Goal: Task Accomplishment & Management: Manage account settings

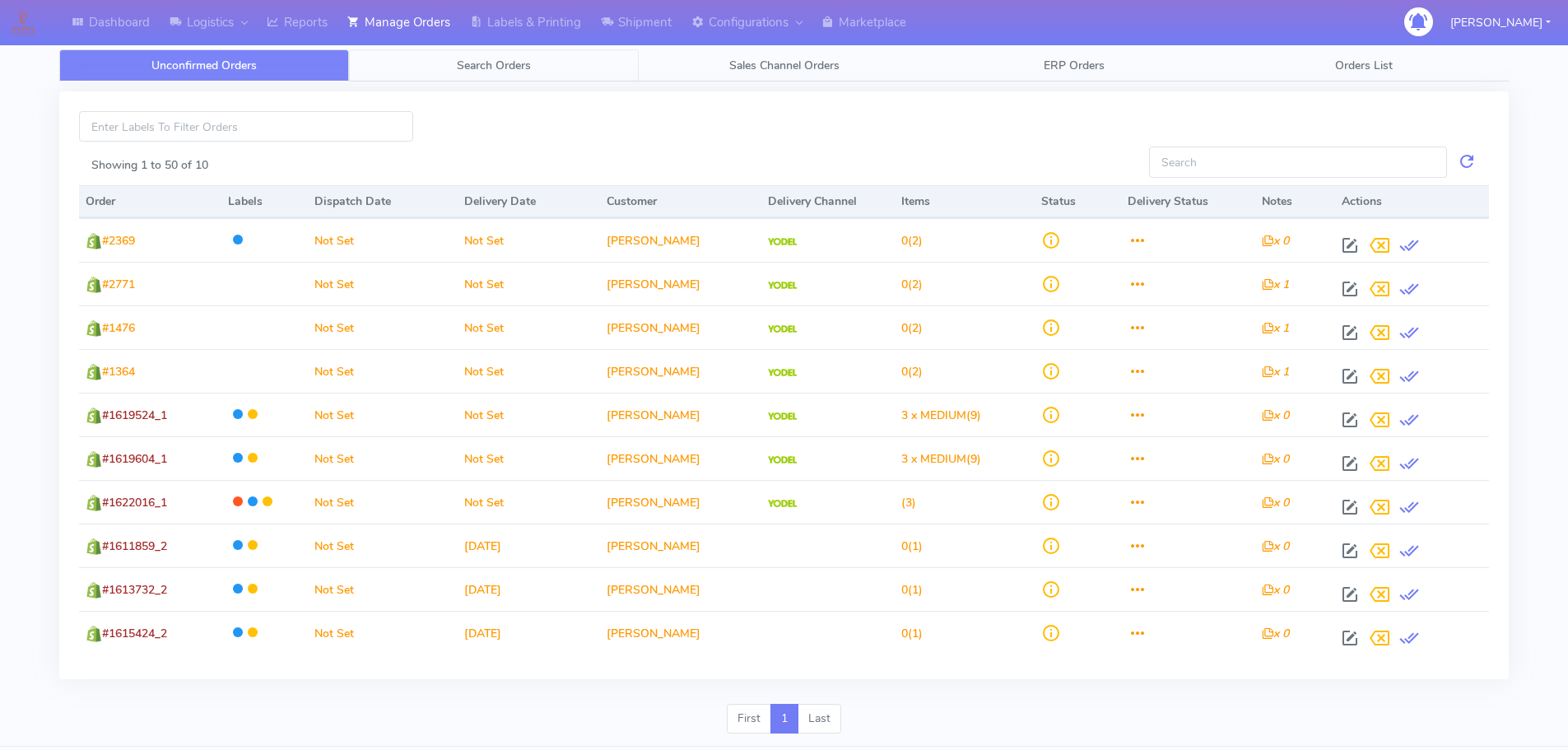
click at [510, 70] on span "Search Orders" at bounding box center [494, 66] width 75 height 16
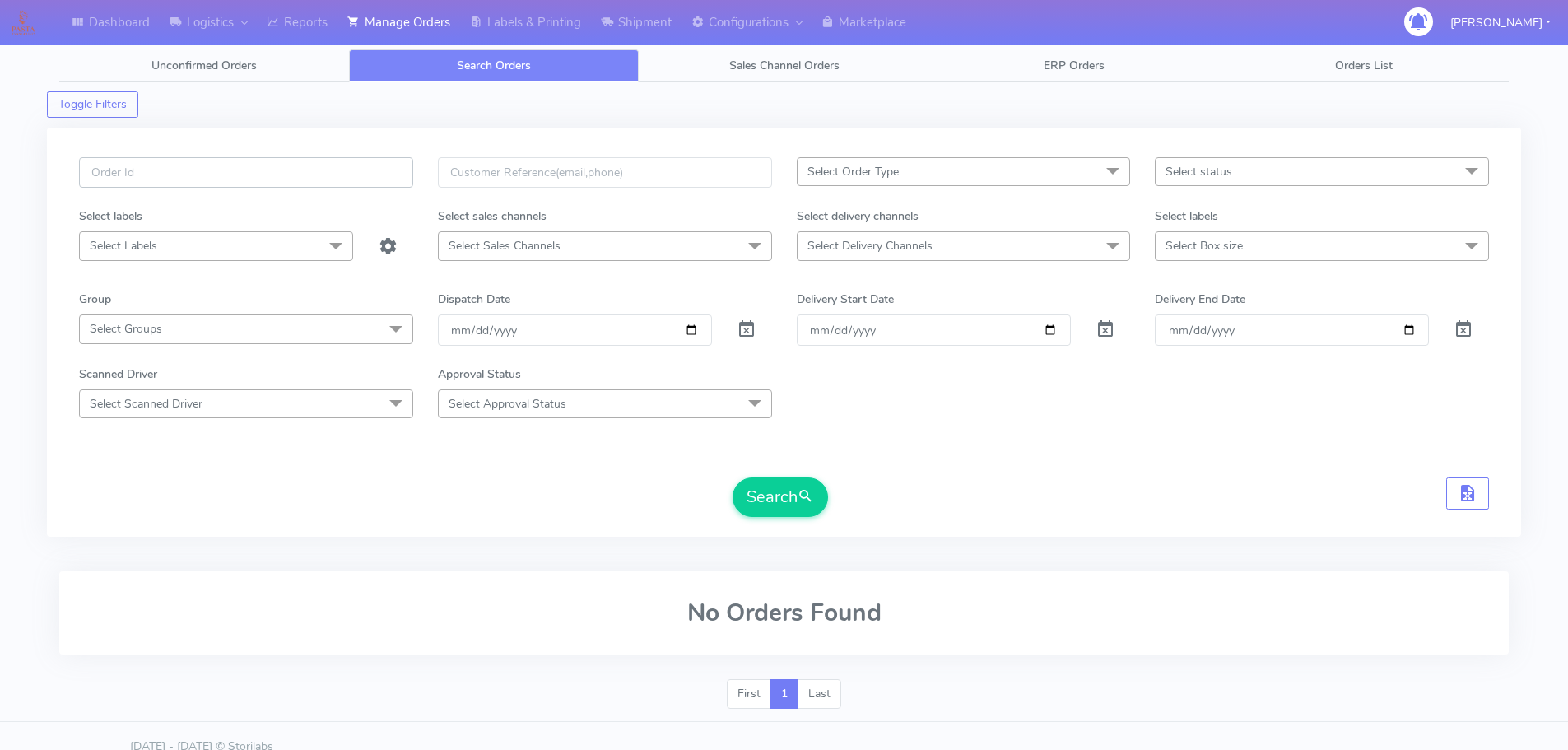
click at [397, 167] on input "text" at bounding box center [246, 172] width 334 height 31
paste input "1618473A"
type input "1618473A"
click at [739, 328] on span at bounding box center [747, 333] width 20 height 16
click at [795, 515] on button "Search" at bounding box center [780, 498] width 95 height 40
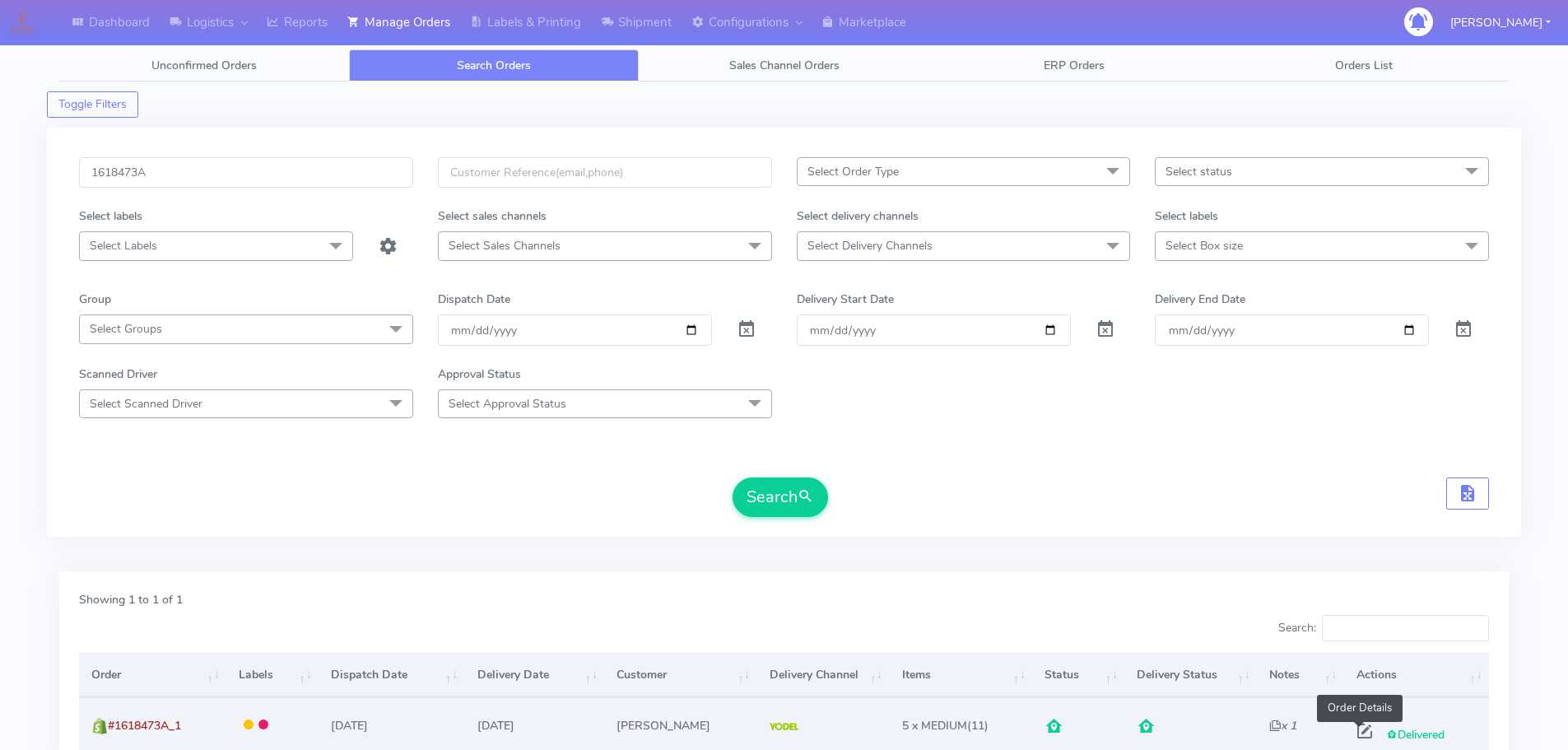
click at [1359, 727] on span at bounding box center [1365, 735] width 30 height 16
select select "5"
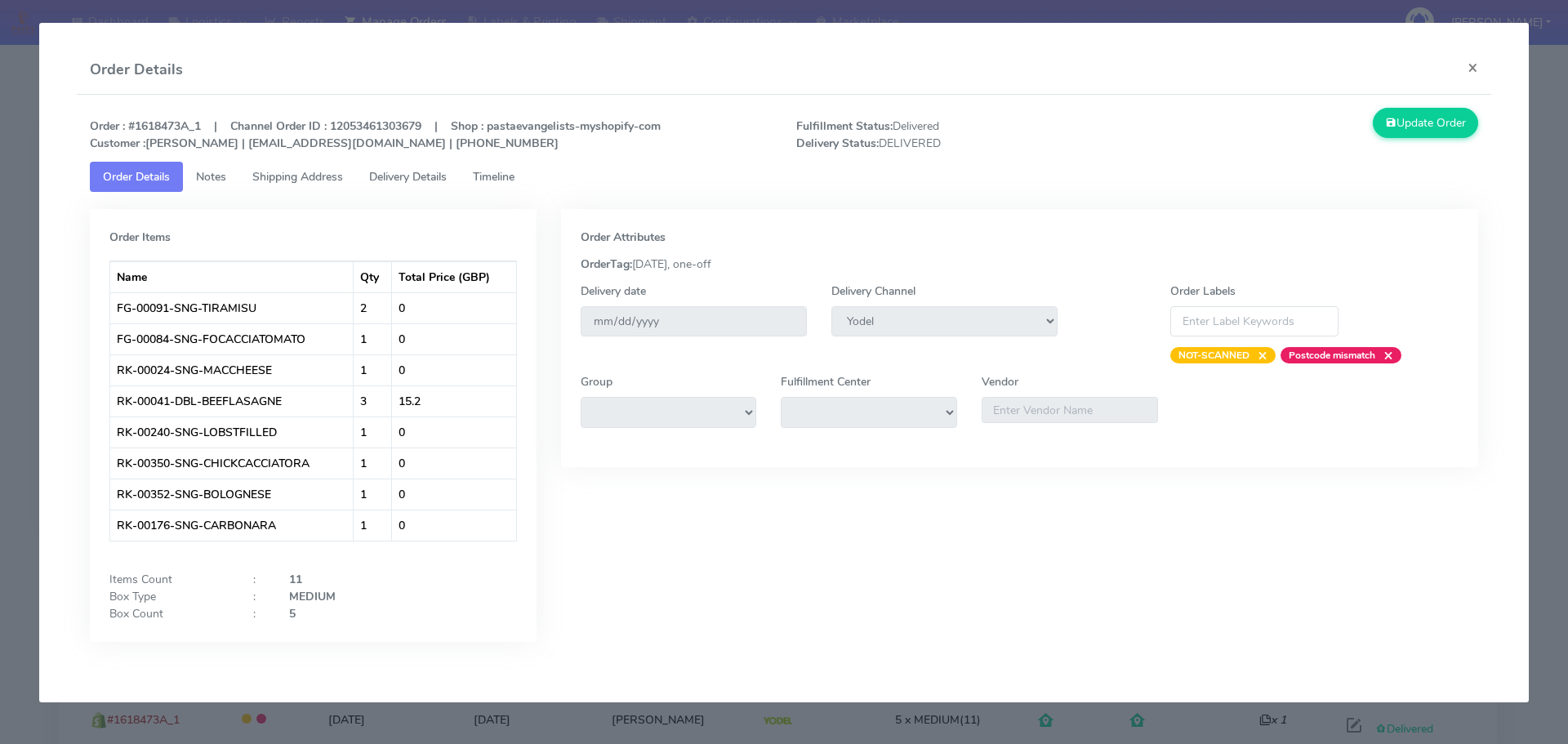
click at [290, 183] on span "Shipping Address" at bounding box center [298, 177] width 91 height 16
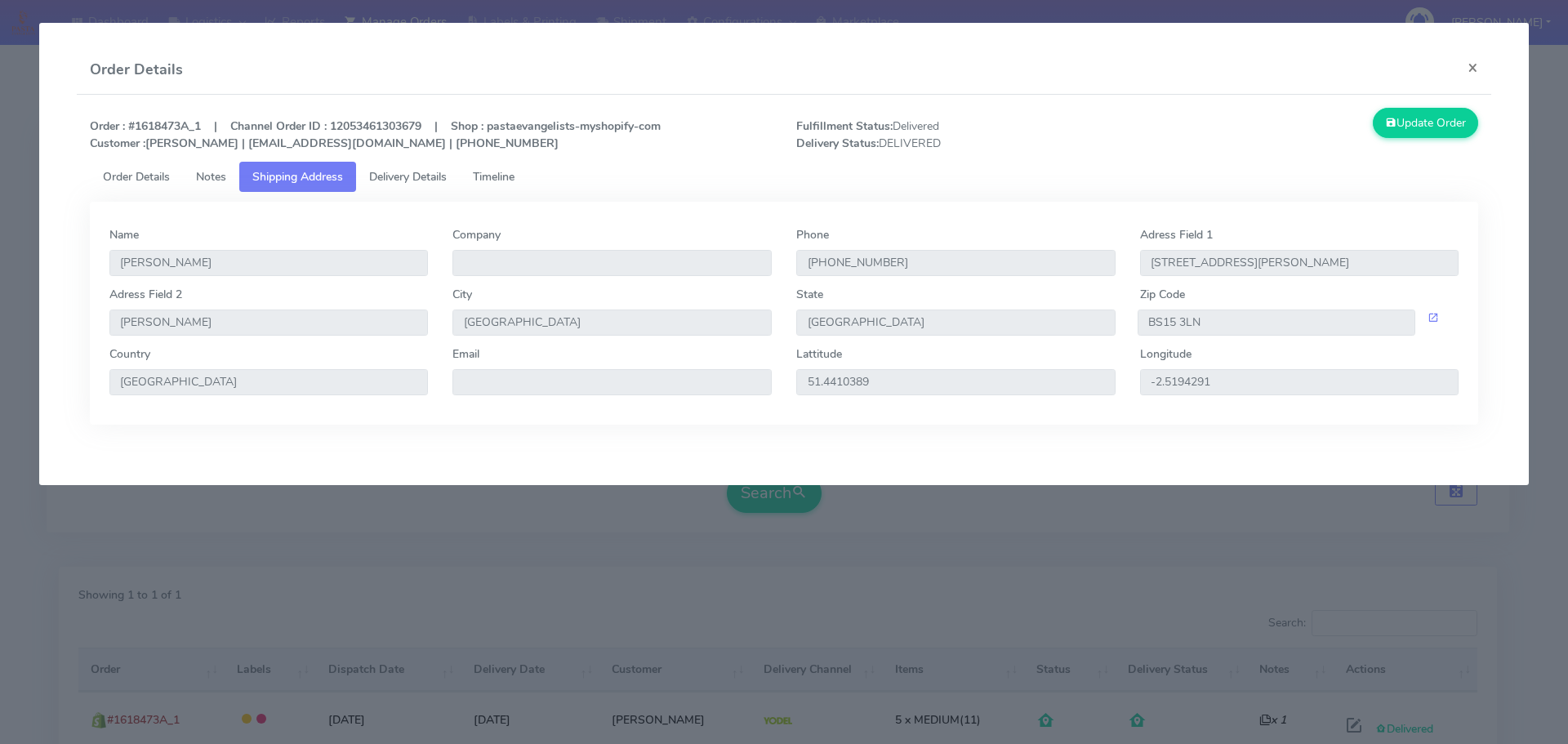
click at [379, 178] on span "Delivery Details" at bounding box center [408, 177] width 78 height 16
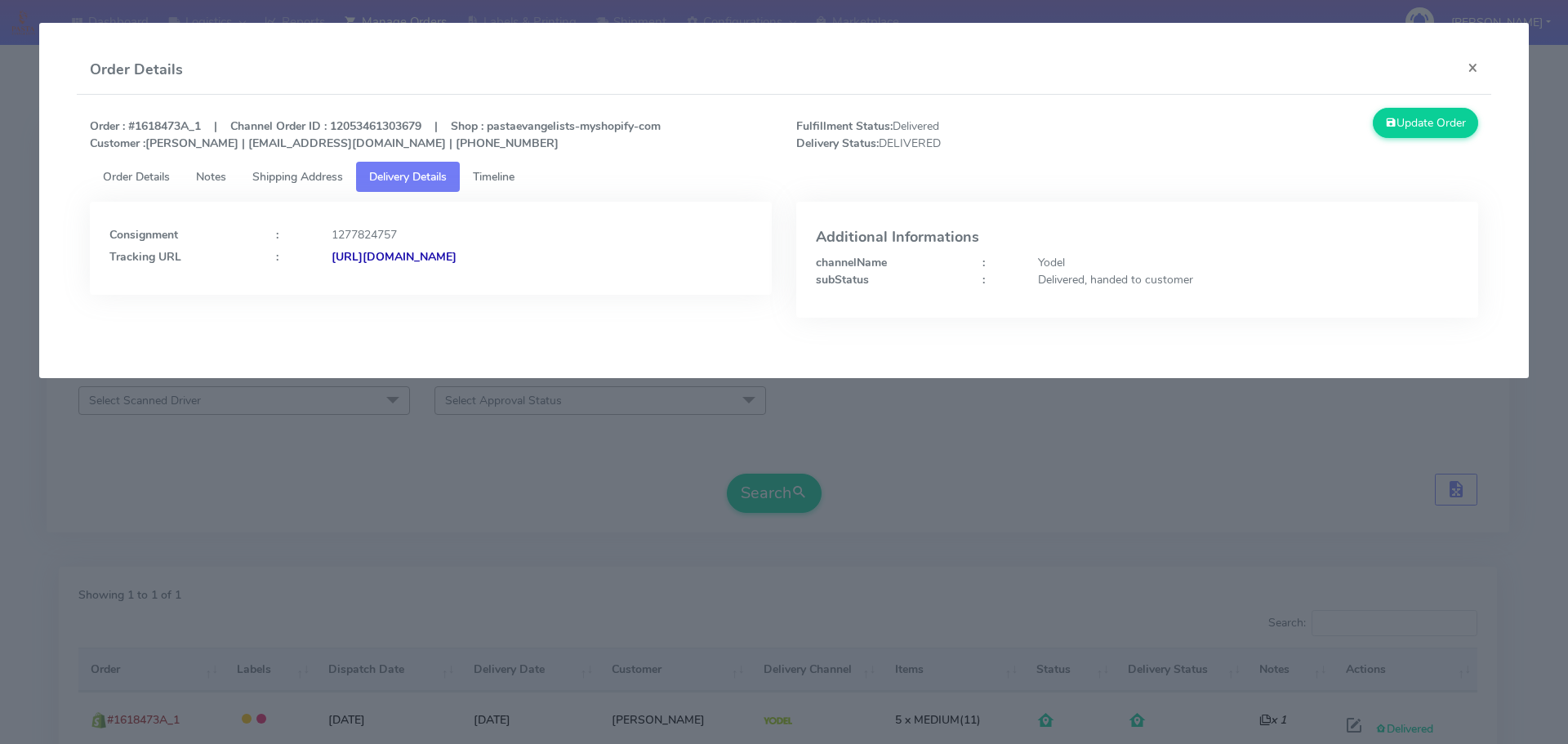
click at [333, 177] on span "Shipping Address" at bounding box center [298, 177] width 91 height 16
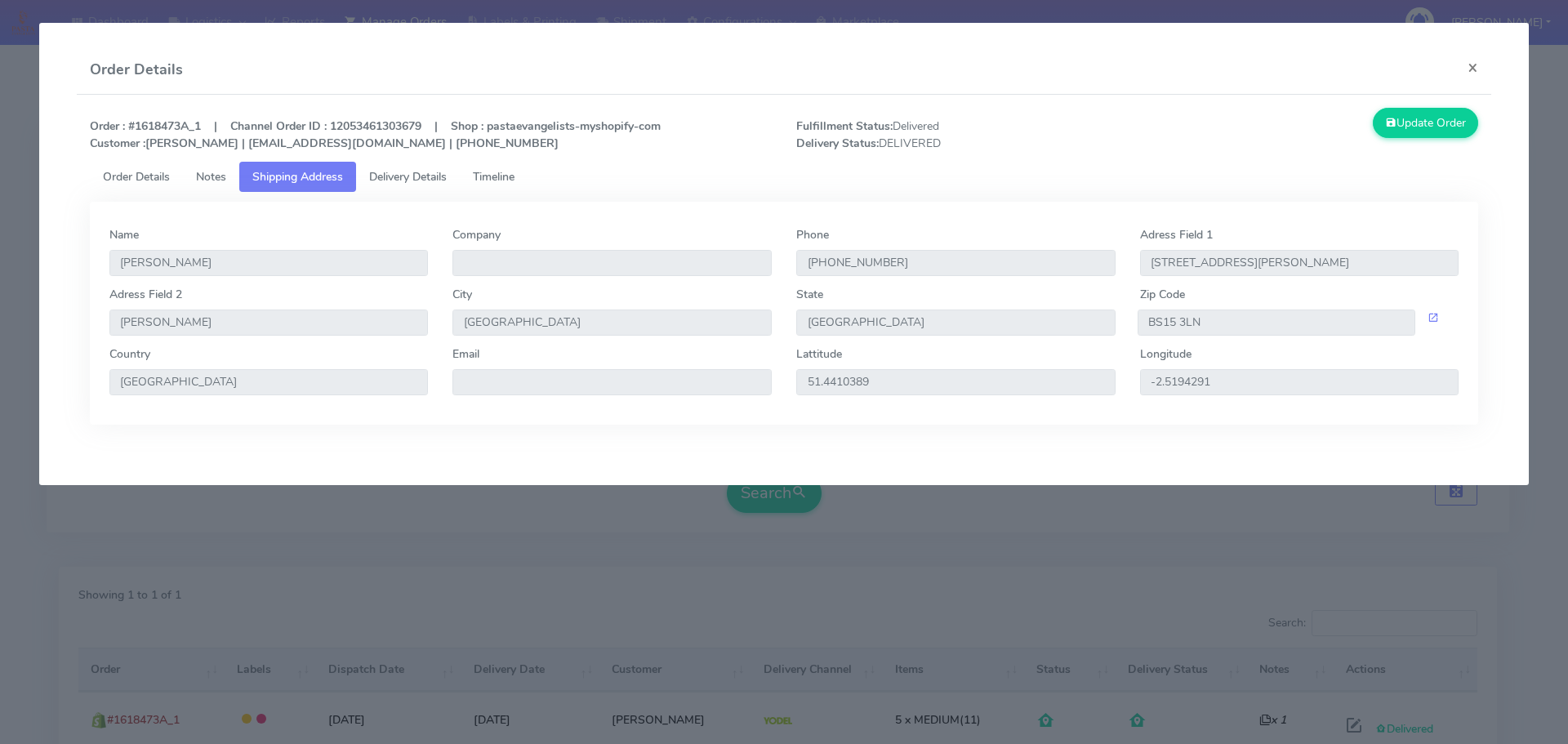
click at [380, 169] on link "Delivery Details" at bounding box center [407, 176] width 103 height 31
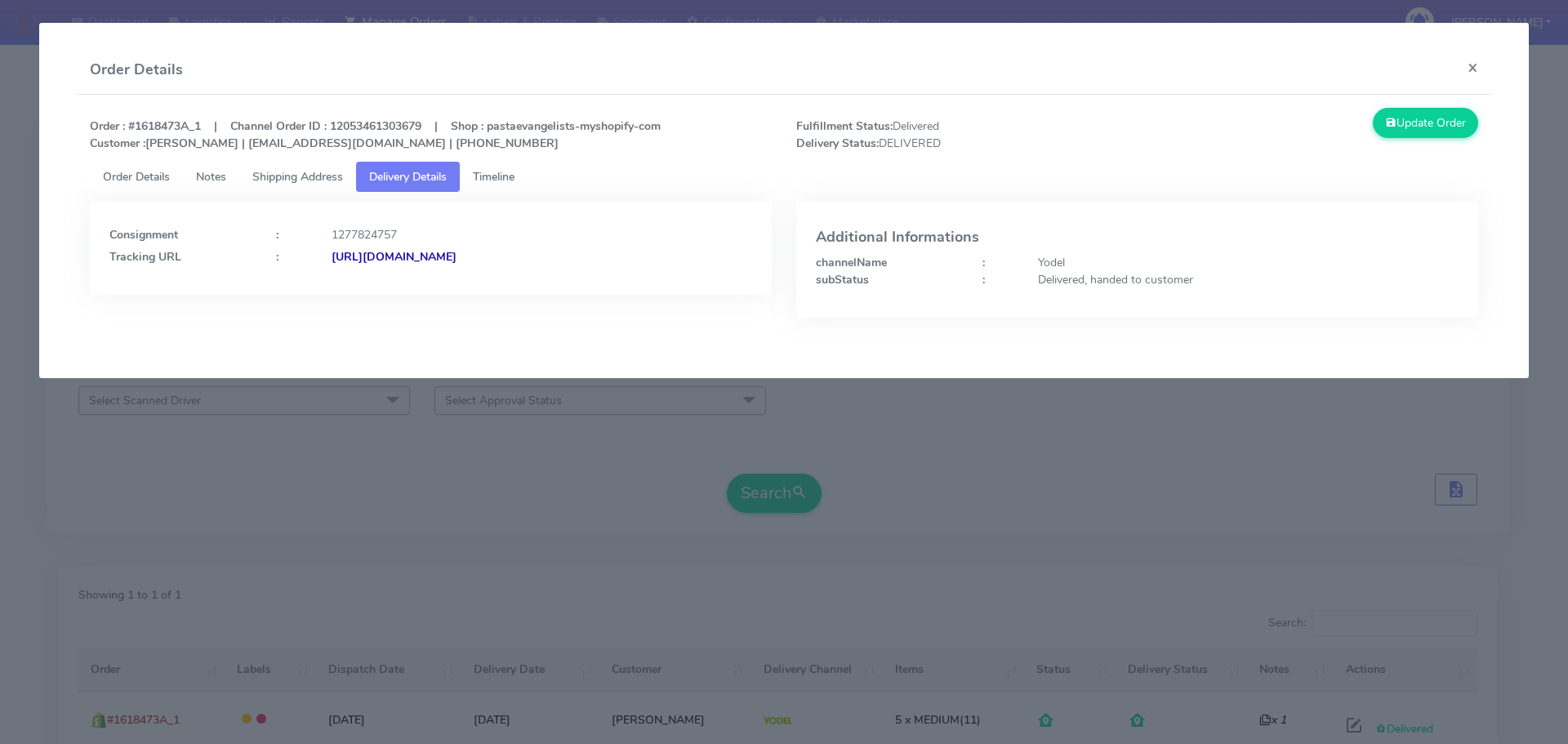
click at [456, 253] on strong "[URL][DOMAIN_NAME]" at bounding box center [393, 257] width 125 height 16
click at [1463, 65] on button "×" at bounding box center [1472, 67] width 36 height 43
